Goal: Task Accomplishment & Management: Manage account settings

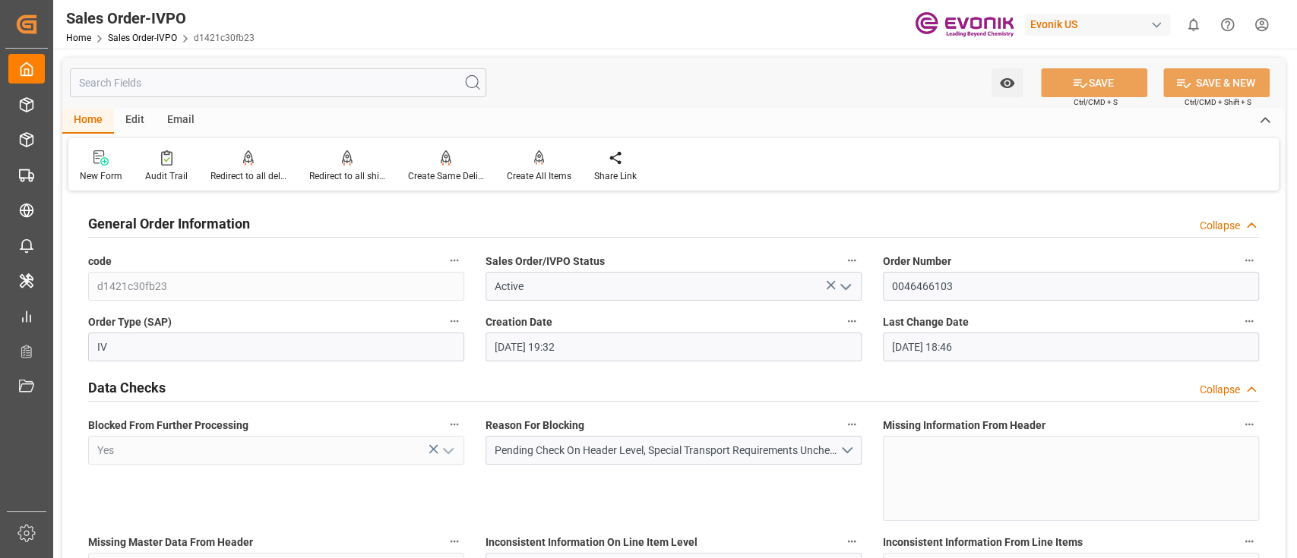
scroll to position [685, 0]
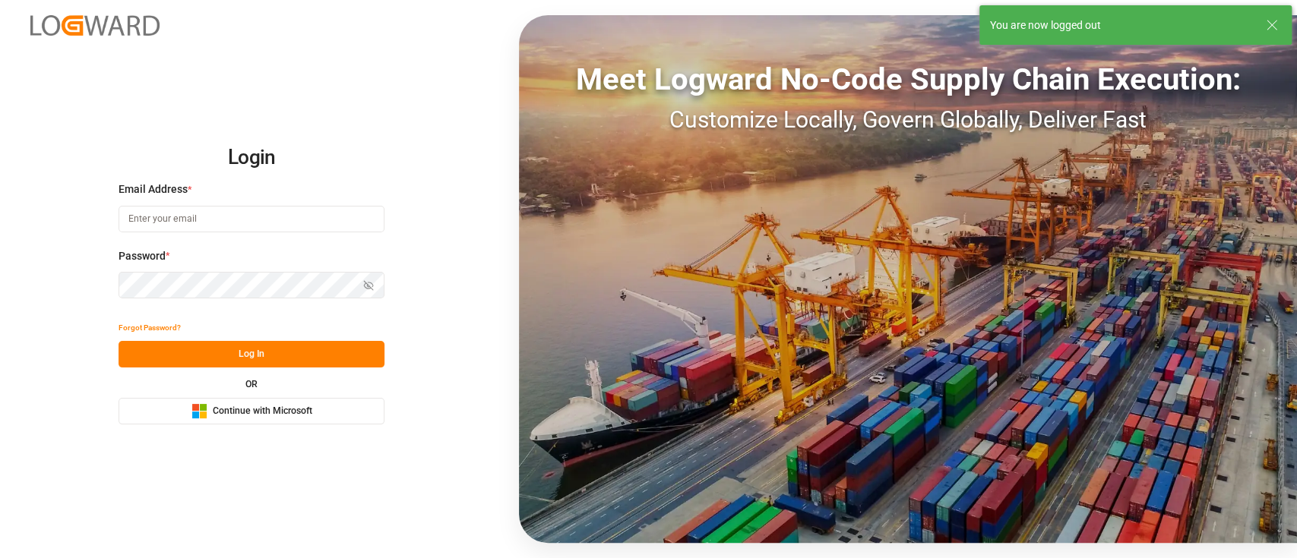
click at [1274, 25] on icon at bounding box center [1272, 25] width 18 height 18
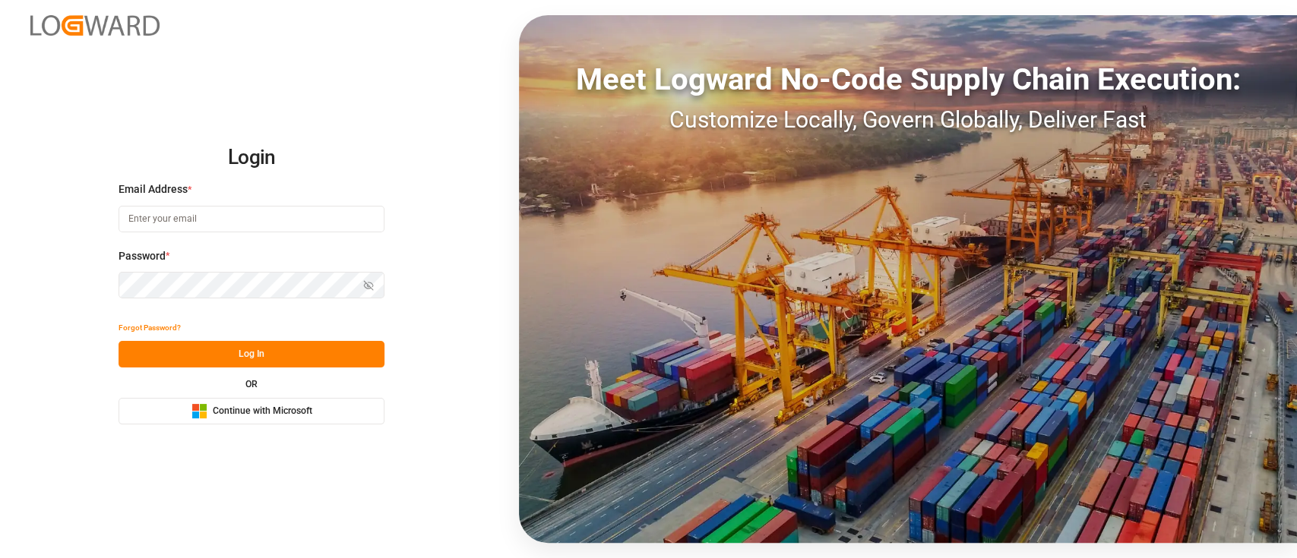
click at [278, 416] on span "Continue with Microsoft" at bounding box center [263, 412] width 100 height 14
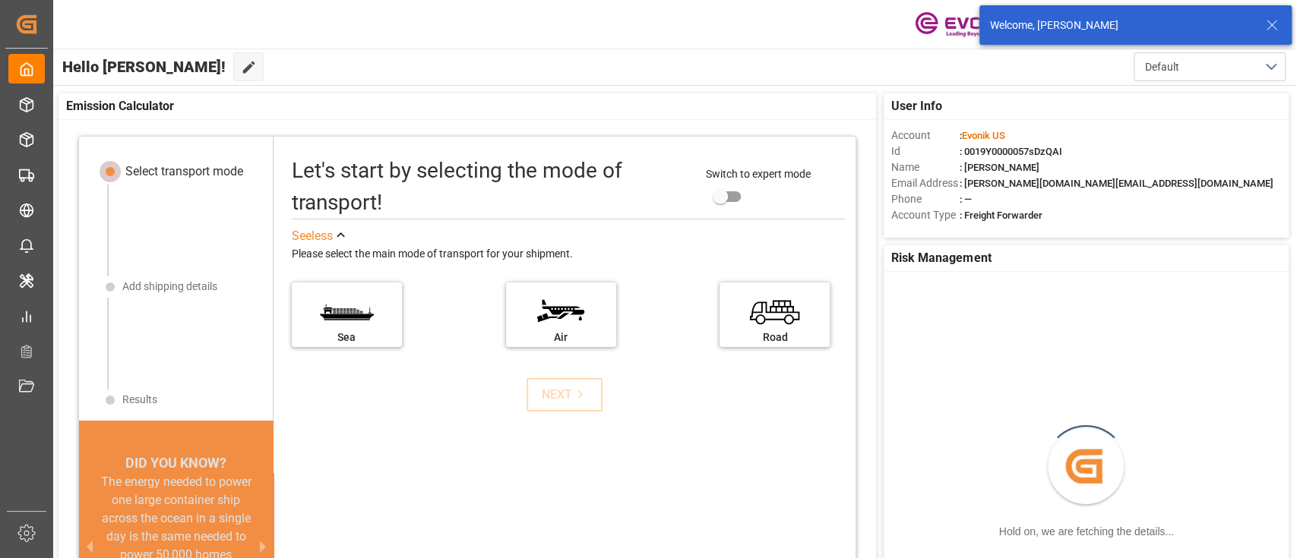
click at [1276, 26] on icon at bounding box center [1272, 25] width 18 height 18
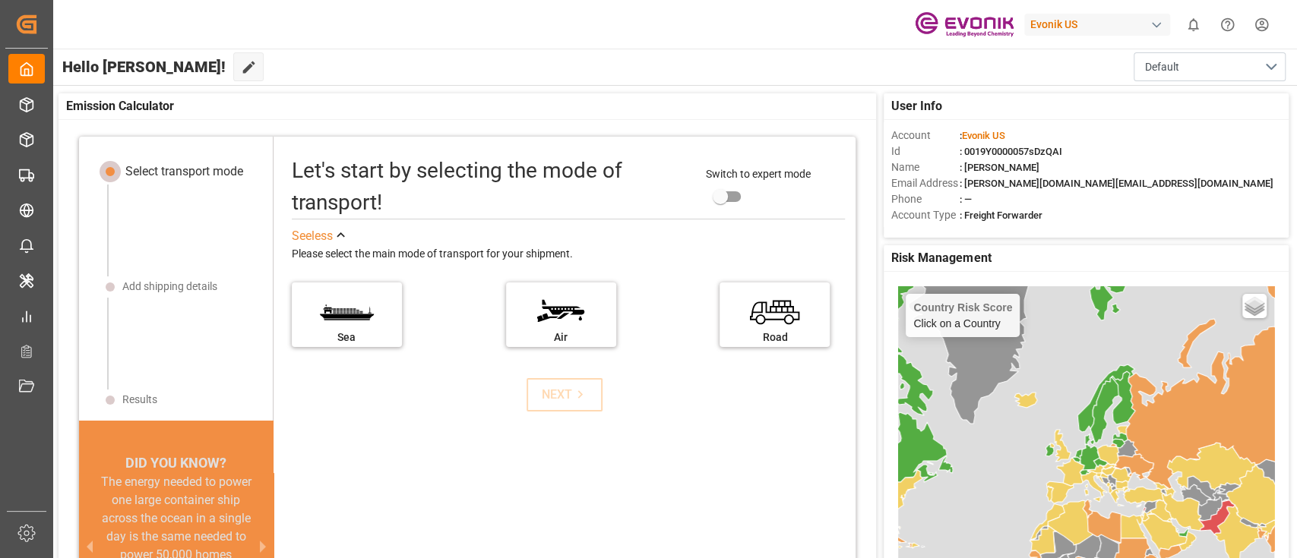
click at [1099, 27] on div "Evonik US" at bounding box center [1097, 25] width 146 height 22
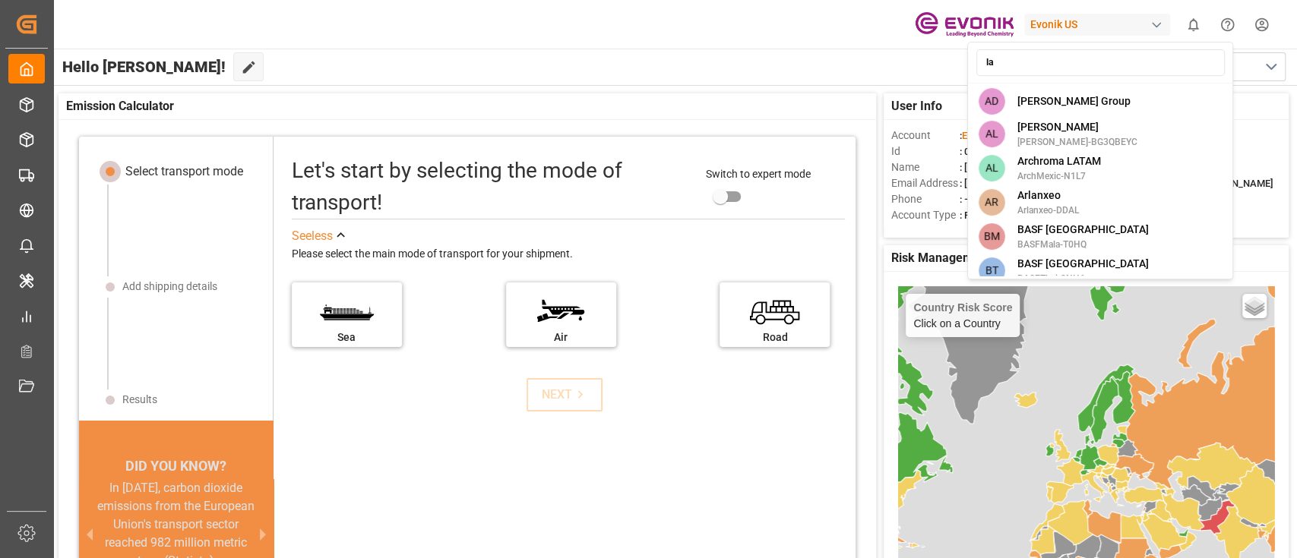
type input "l"
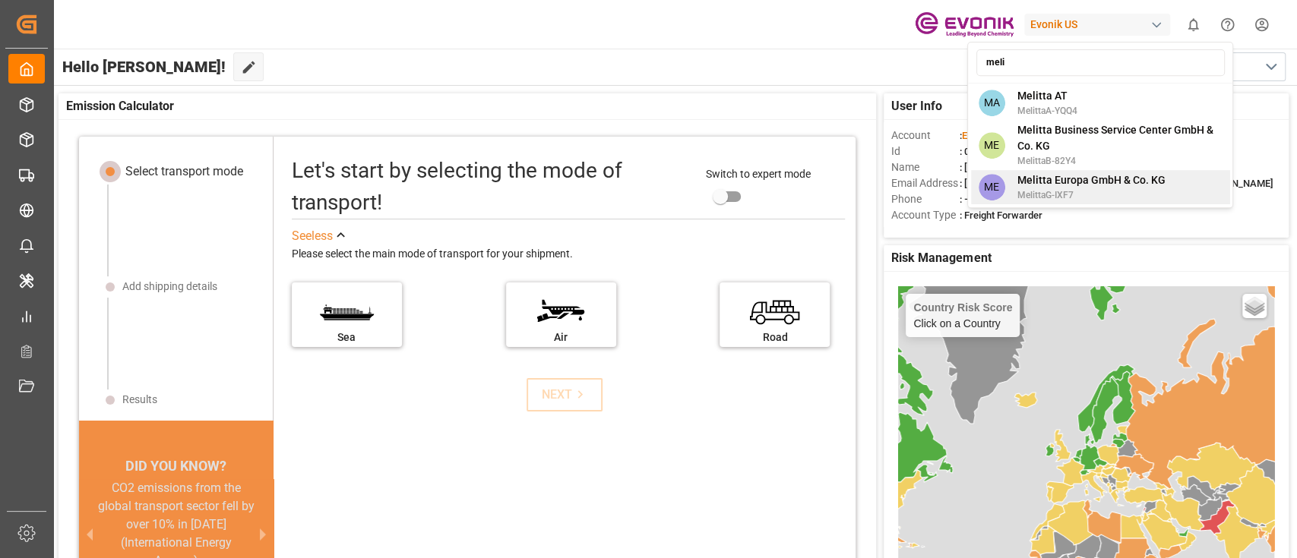
type input "meli"
click at [1102, 191] on span "MelittaG-IXF7" at bounding box center [1091, 195] width 148 height 14
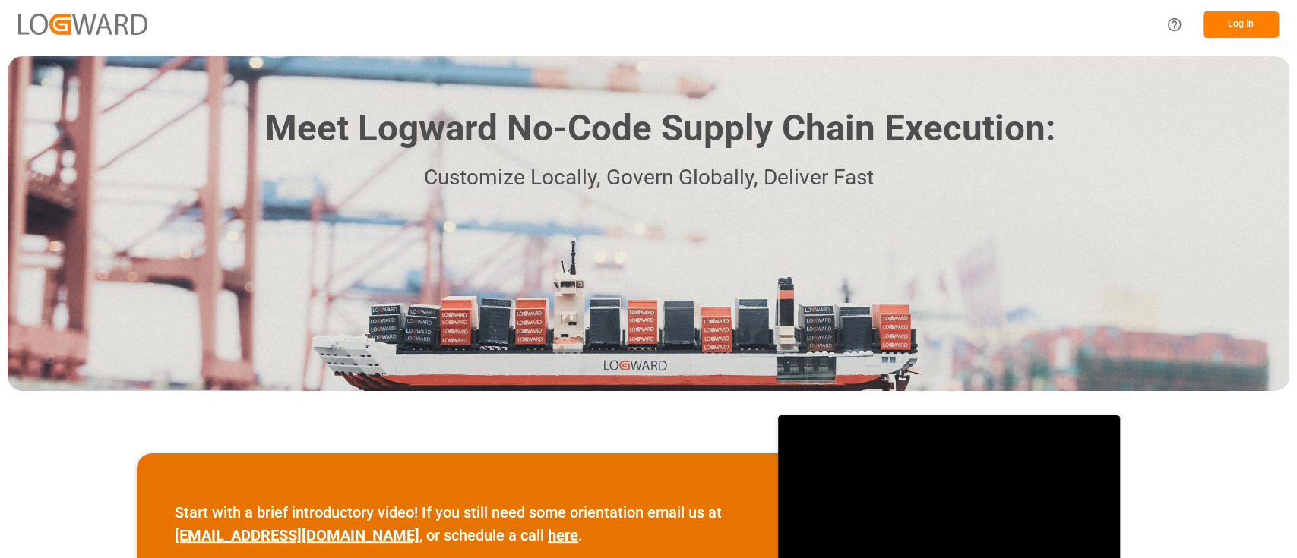
click at [1240, 27] on button "Log In" at bounding box center [1241, 24] width 76 height 27
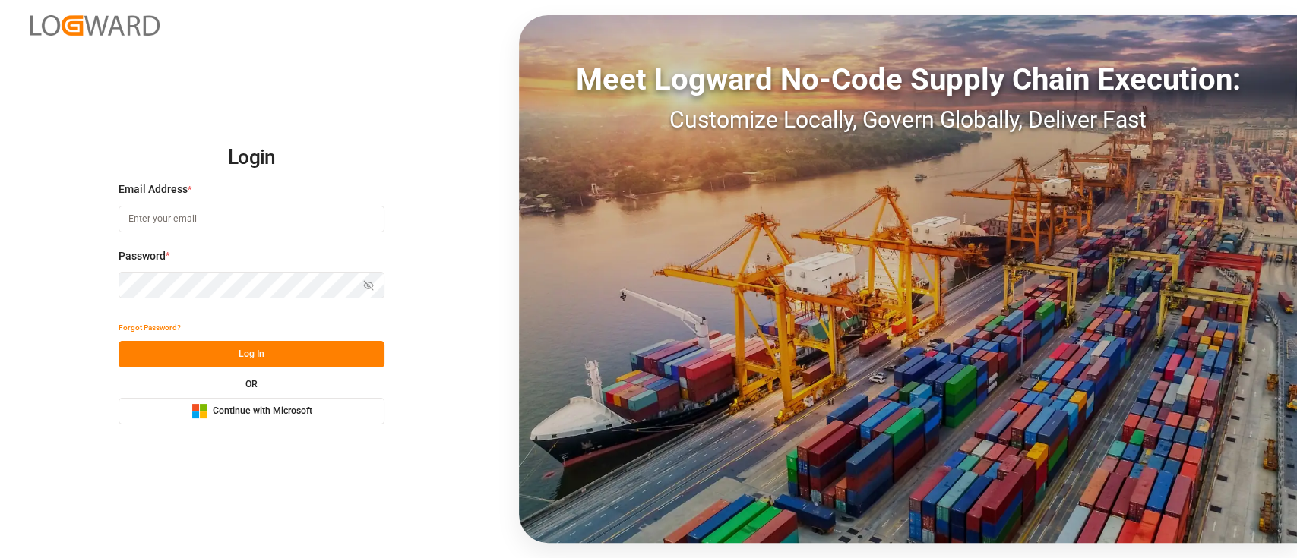
click at [261, 403] on div "Microsoft Logo Continue with Microsoft" at bounding box center [251, 411] width 121 height 16
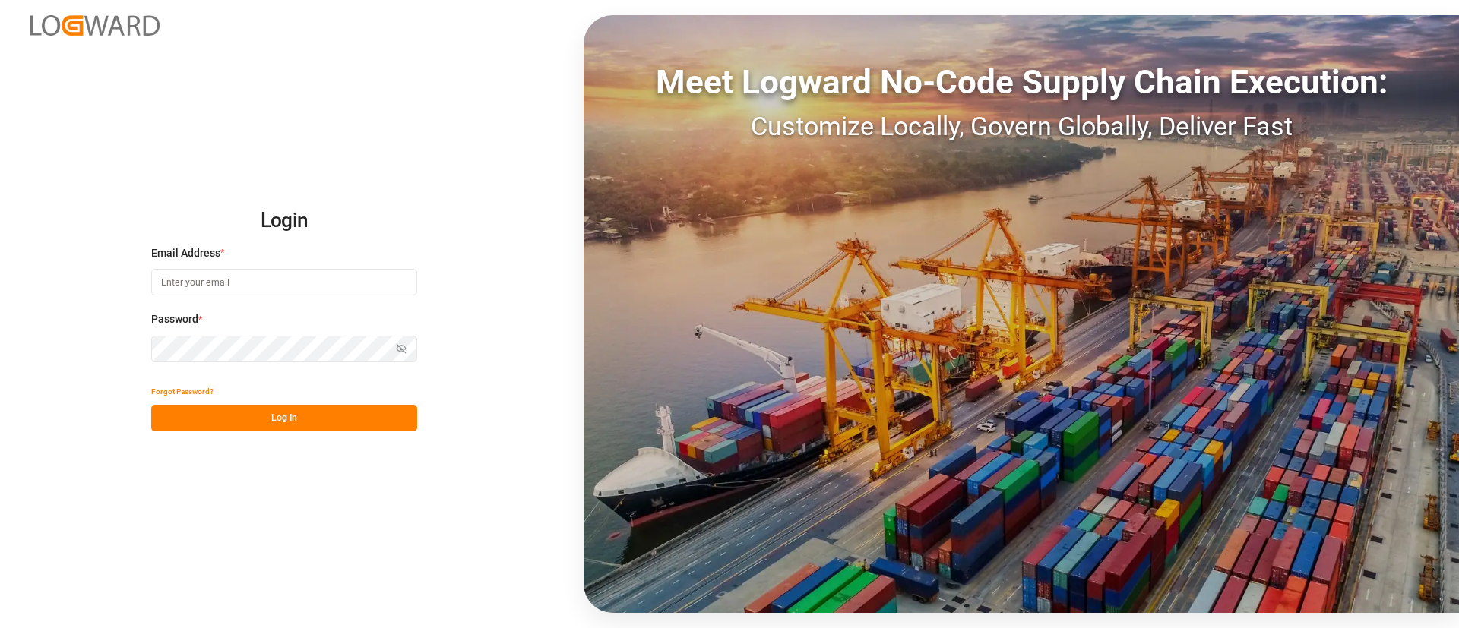
click at [324, 290] on input at bounding box center [284, 282] width 266 height 27
click at [0, 628] on com-1password-button at bounding box center [0, 628] width 0 height 0
type input "keerthan.ge@logward.com"
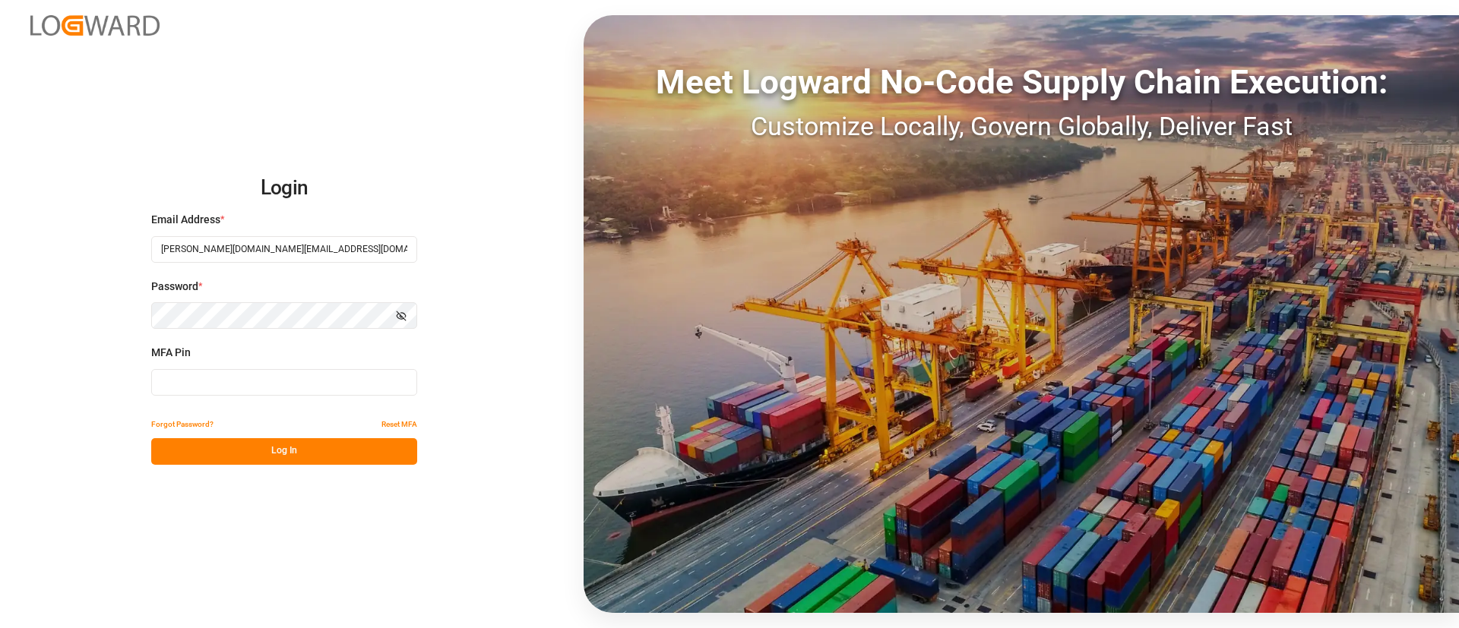
type input "876426"
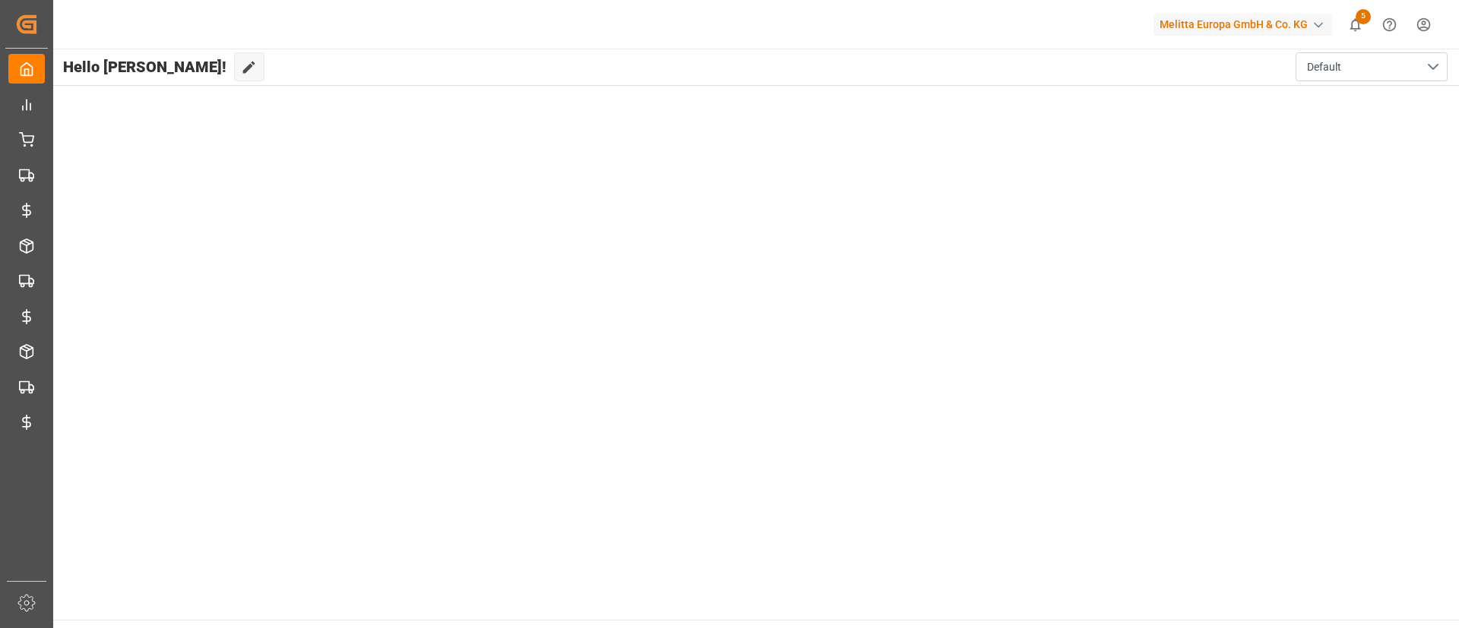
click at [1111, 71] on div "Hello Keerthan! Edit Cockpit Default" at bounding box center [755, 67] width 1407 height 36
click at [1091, 125] on main "Hello Keerthan! Edit Cockpit Default" at bounding box center [755, 334] width 1407 height 571
click at [1201, 24] on div "Melitta Europa GmbH & Co. KG" at bounding box center [1242, 25] width 179 height 22
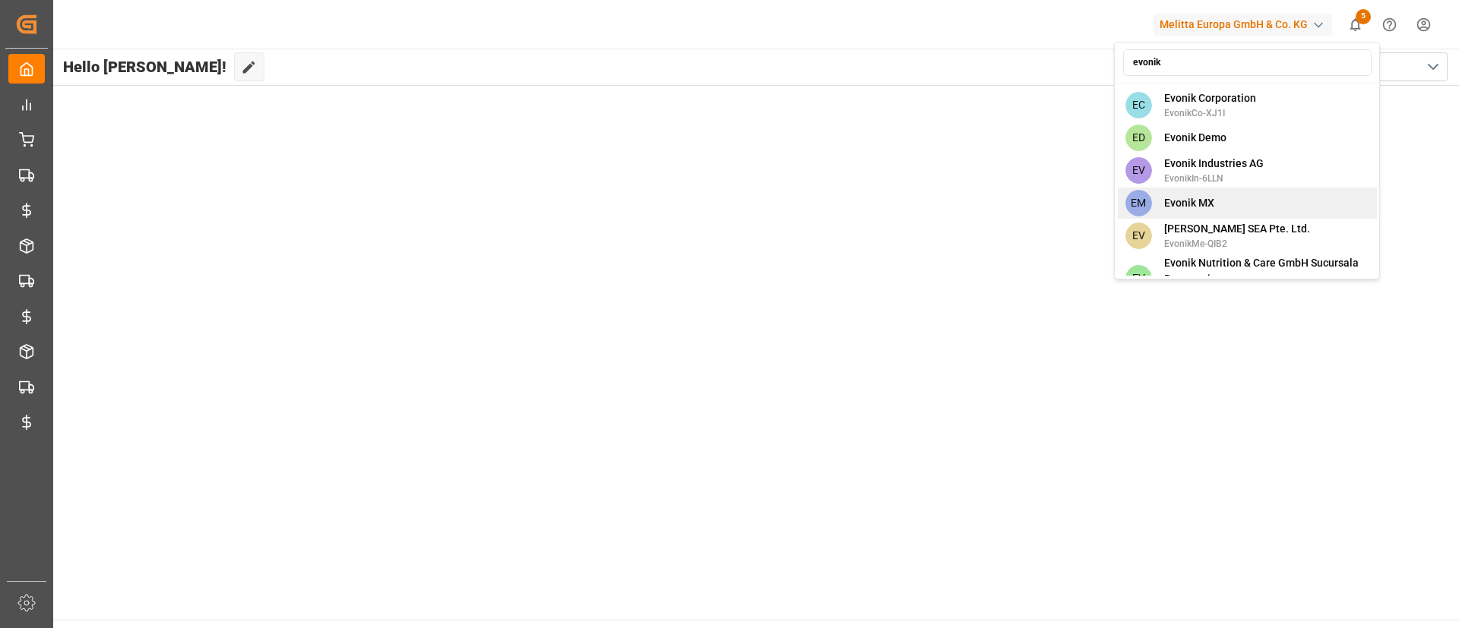
scroll to position [1032, 0]
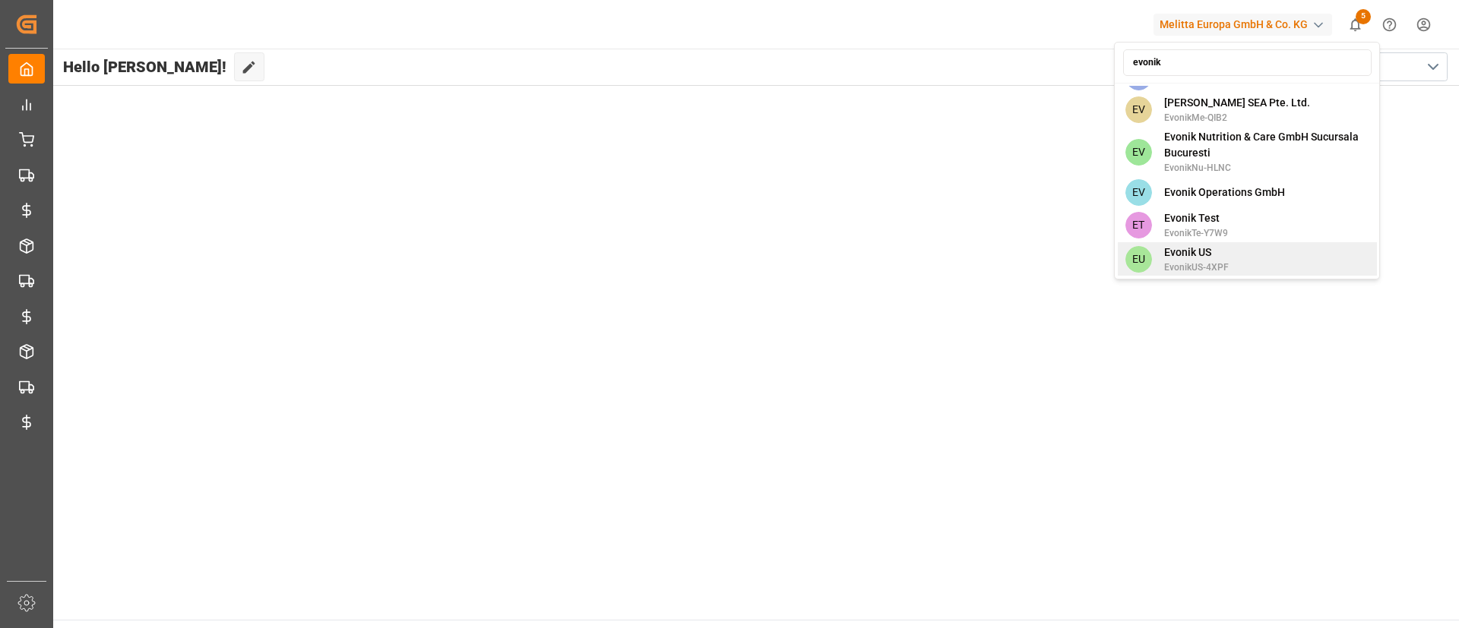
type input "evonik"
click at [1234, 242] on div "EU Evonik US EvonikUS-4XPF" at bounding box center [1247, 259] width 259 height 34
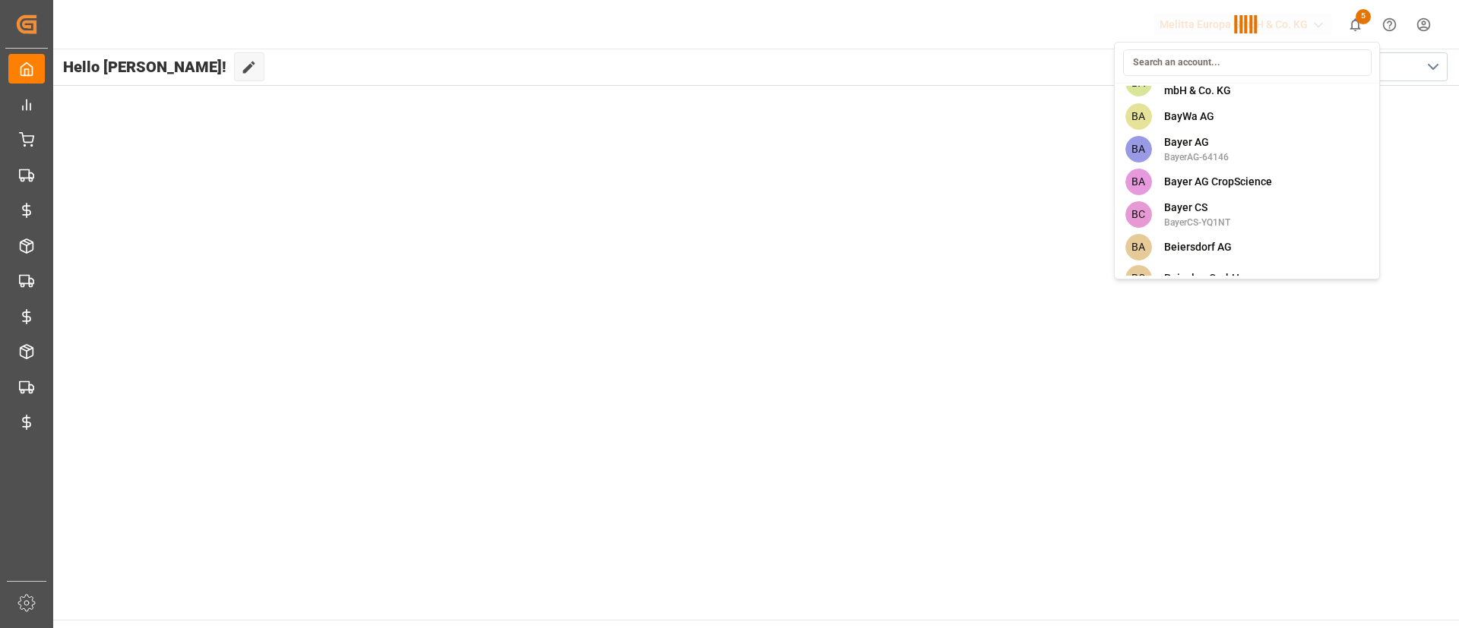
scroll to position [4252, 0]
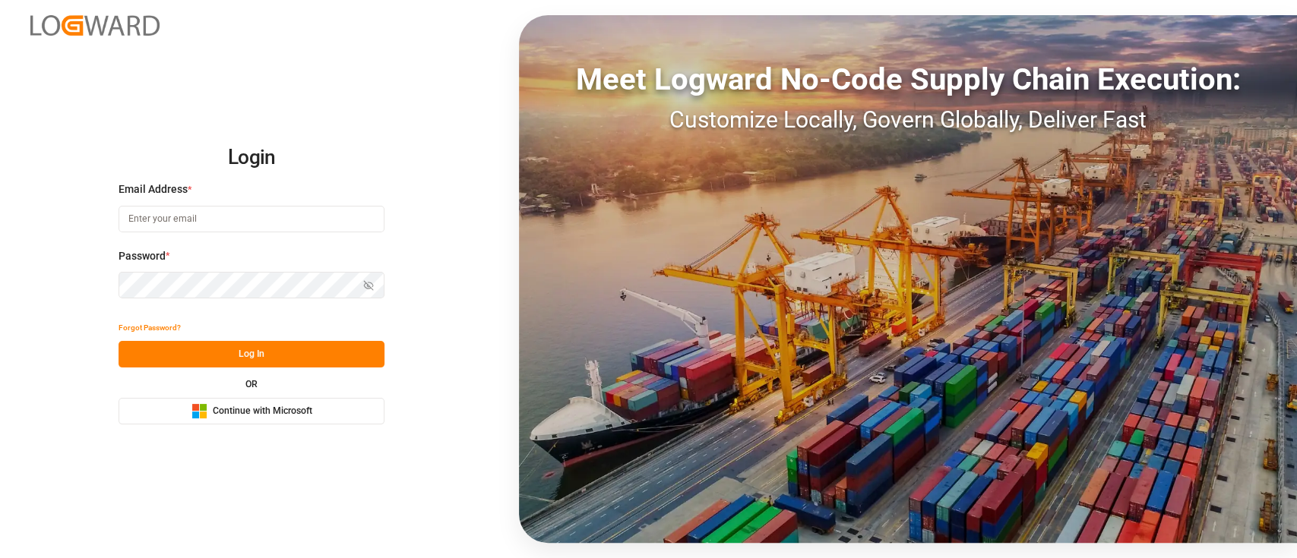
click at [308, 412] on span "Continue with Microsoft" at bounding box center [263, 412] width 100 height 14
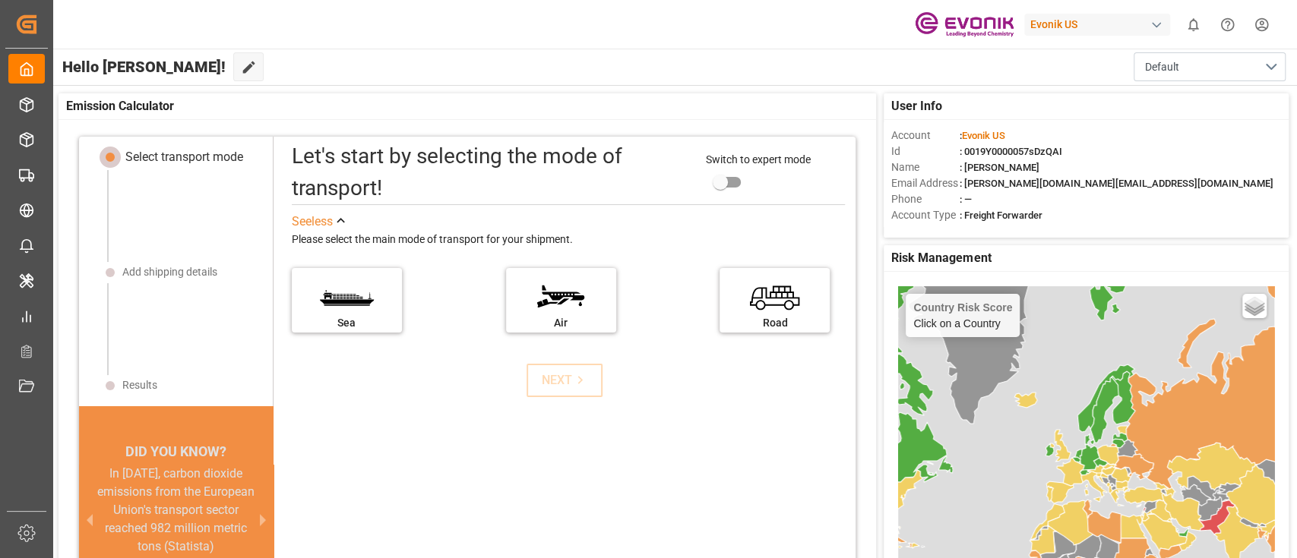
scroll to position [6, 0]
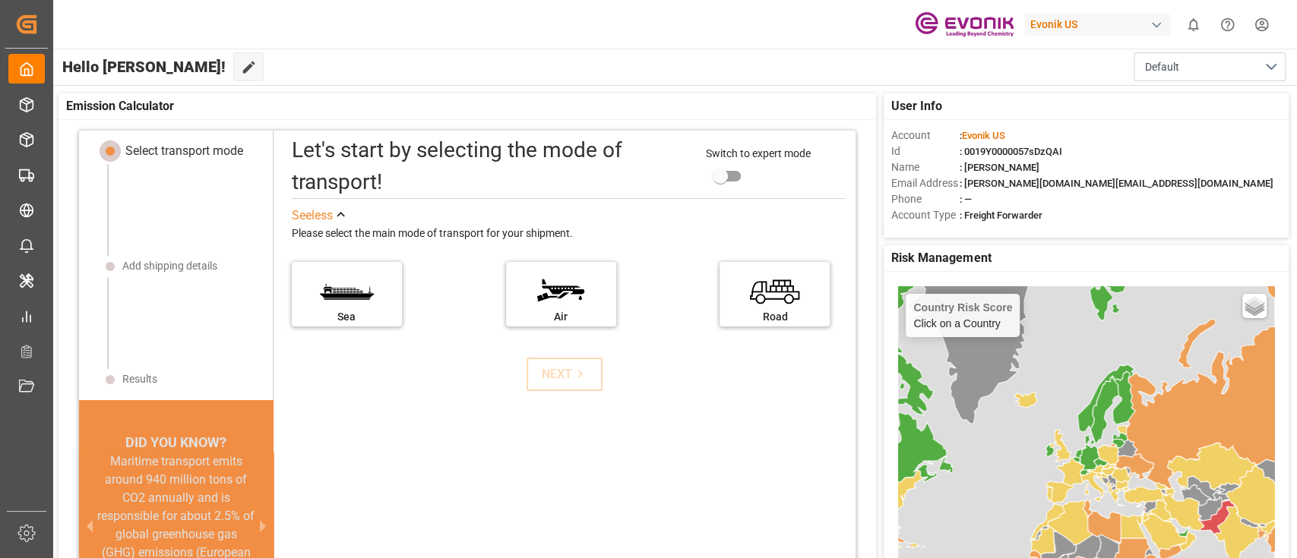
click at [1061, 136] on div "Account : Evonik US" at bounding box center [1086, 136] width 390 height 16
click at [1023, 17] on div "Evonik US 0 Notifications Only show unread All Mark all categories read No noti…" at bounding box center [670, 24] width 1254 height 49
click at [1083, 17] on div "Evonik US" at bounding box center [1097, 25] width 146 height 22
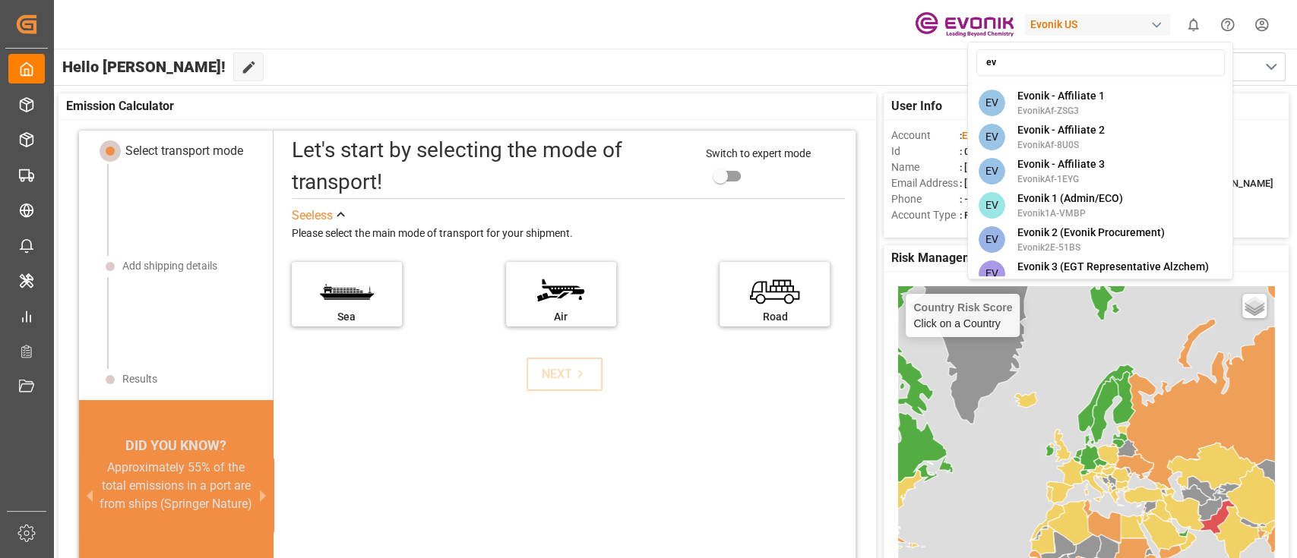
type input "e"
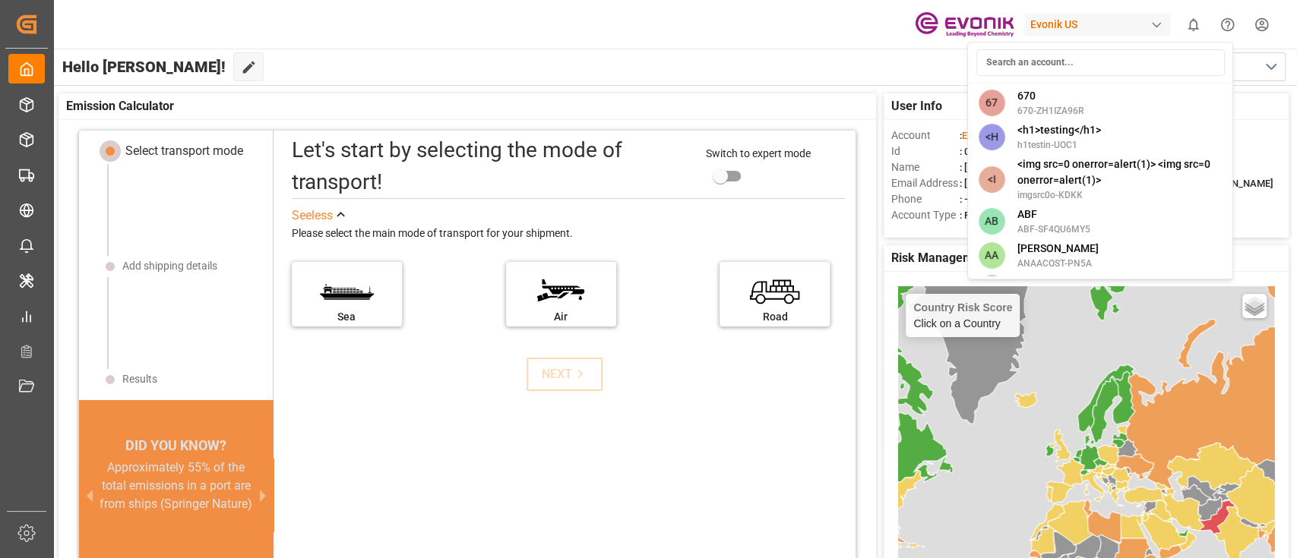
click at [571, 100] on html "Created by potrace 1.15, written by [PERSON_NAME] [DATE]-[DATE] Created by potr…" at bounding box center [648, 279] width 1297 height 558
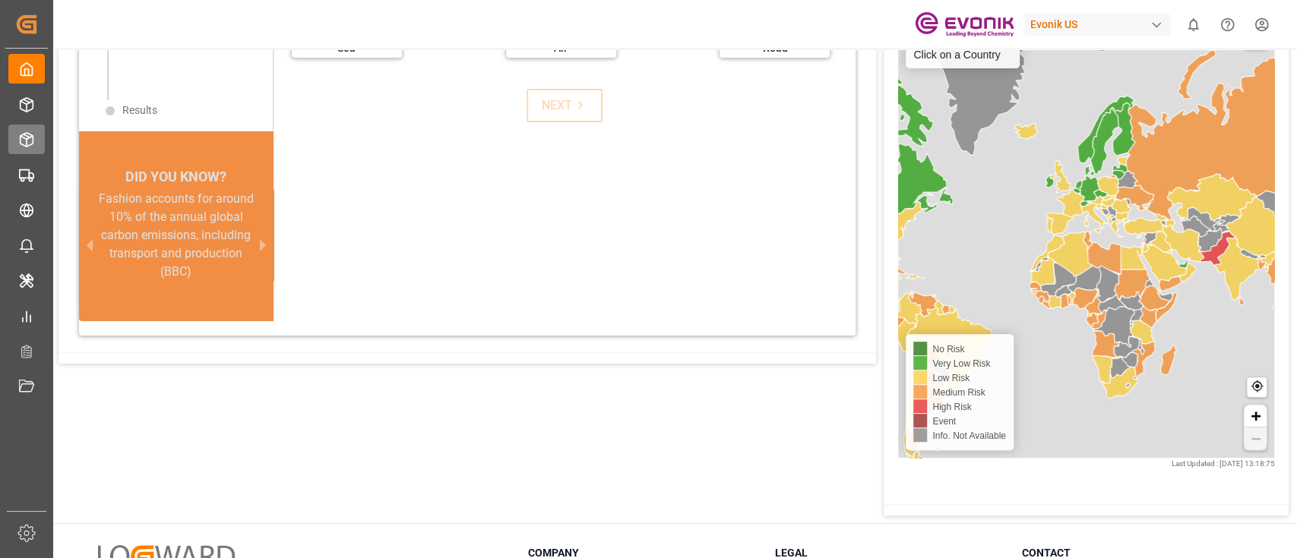
scroll to position [275, 0]
